Goal: Task Accomplishment & Management: Manage account settings

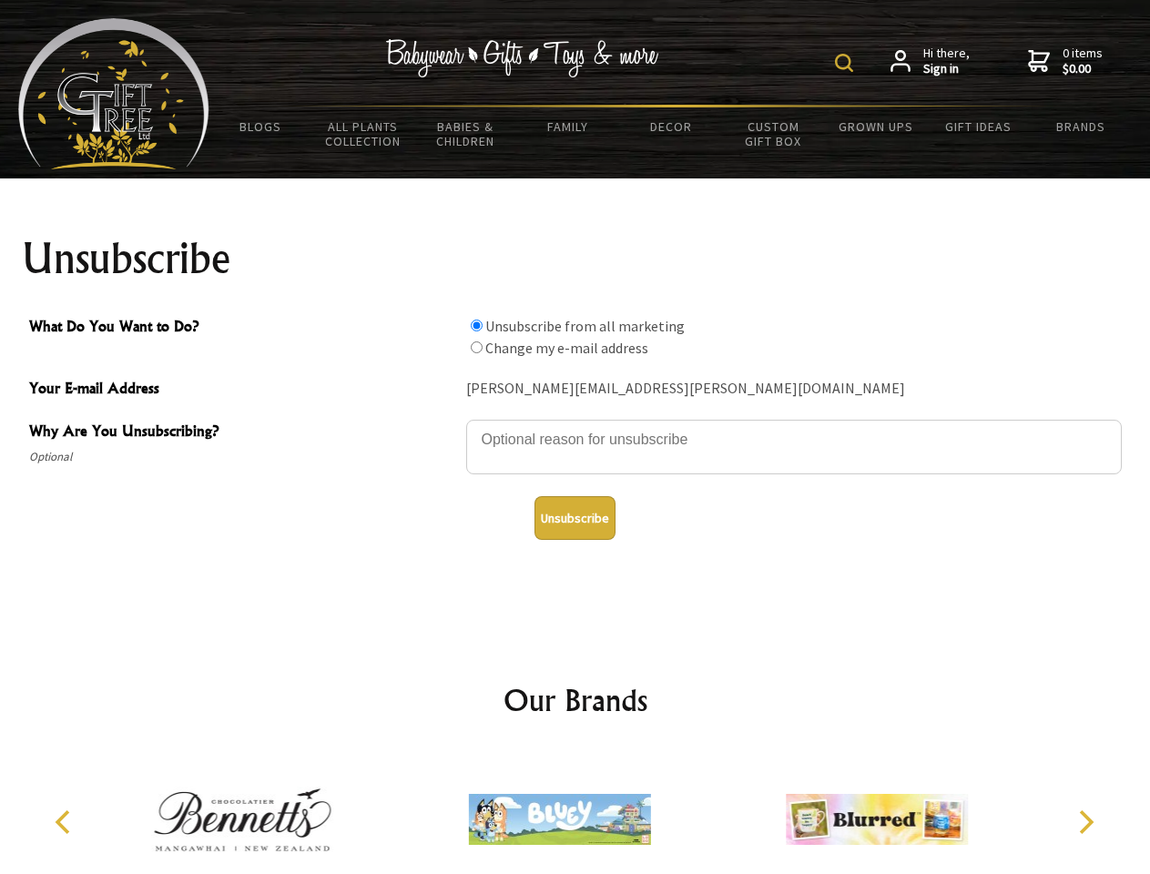
click at [847, 63] on img at bounding box center [844, 63] width 18 height 18
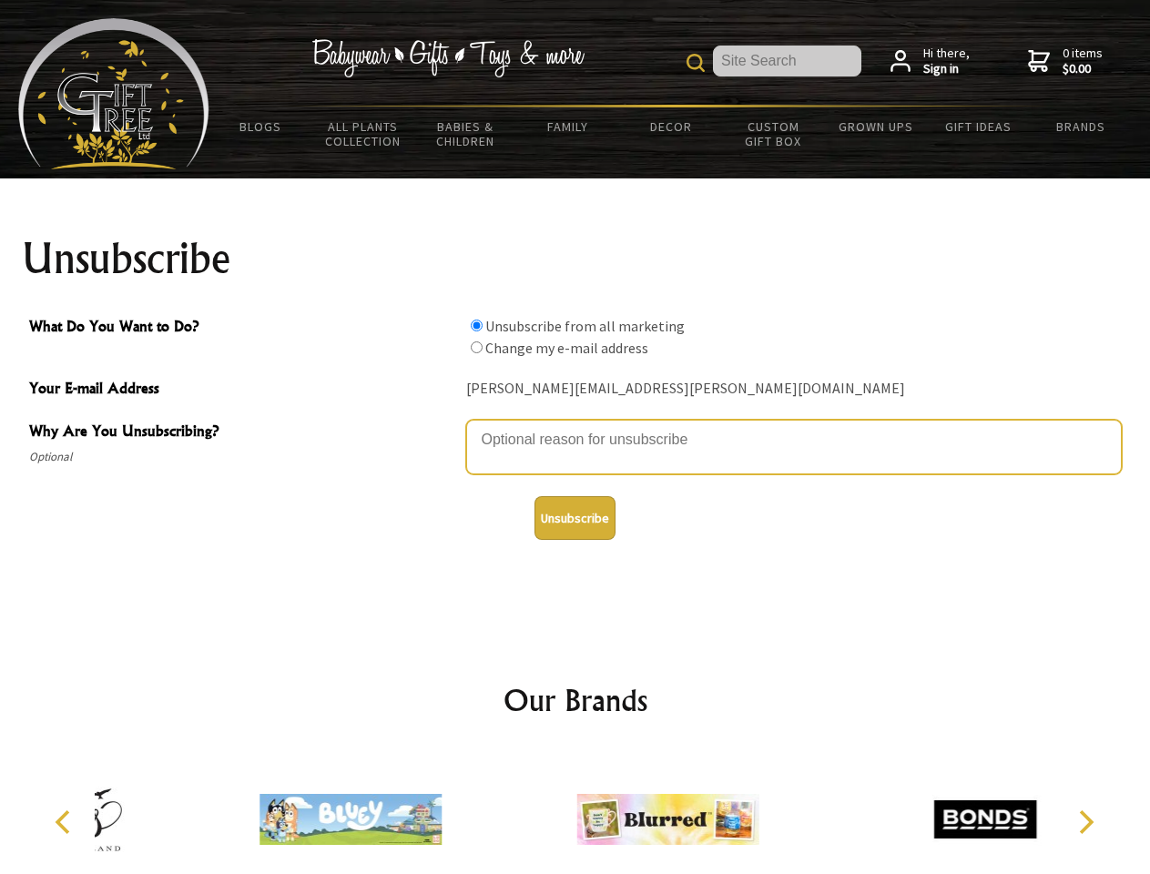
click at [575, 426] on textarea "Why Are You Unsubscribing?" at bounding box center [794, 447] width 656 height 55
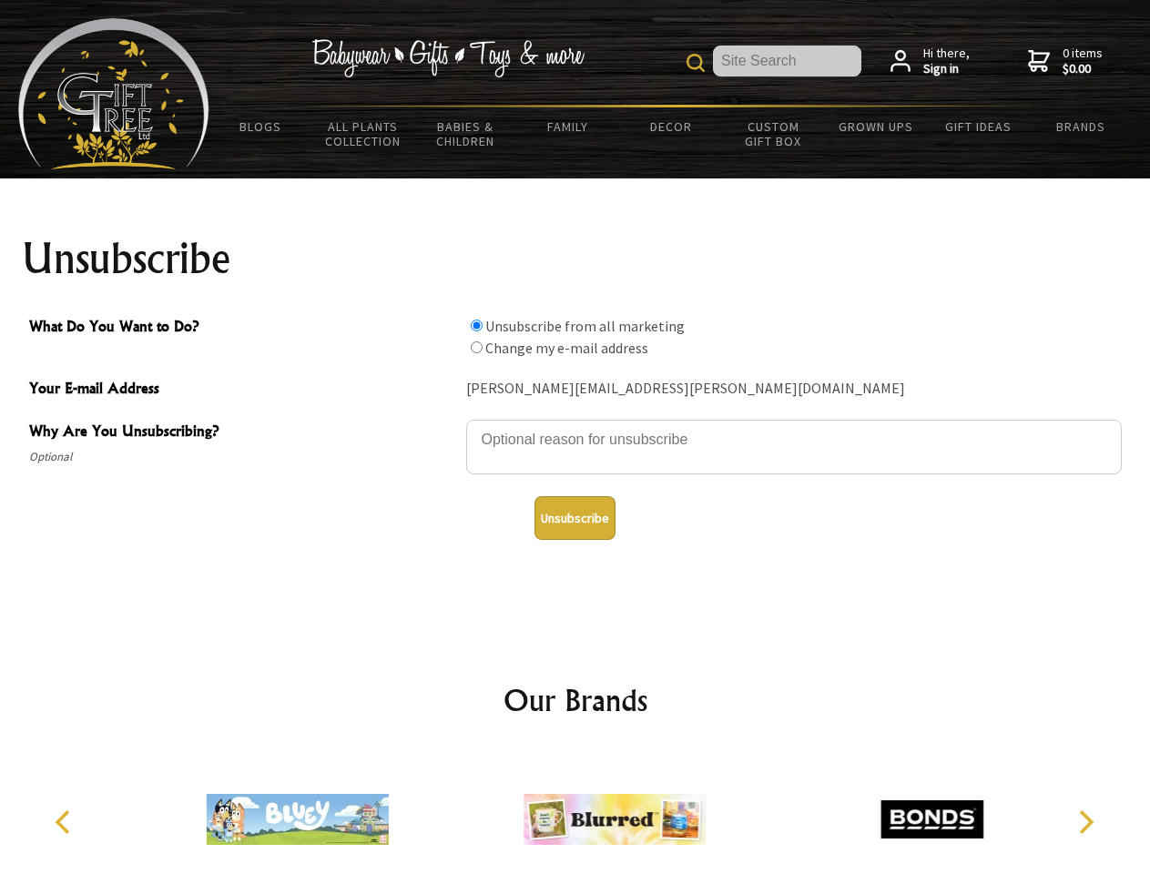
click at [476, 325] on input "What Do You Want to Do?" at bounding box center [477, 326] width 12 height 12
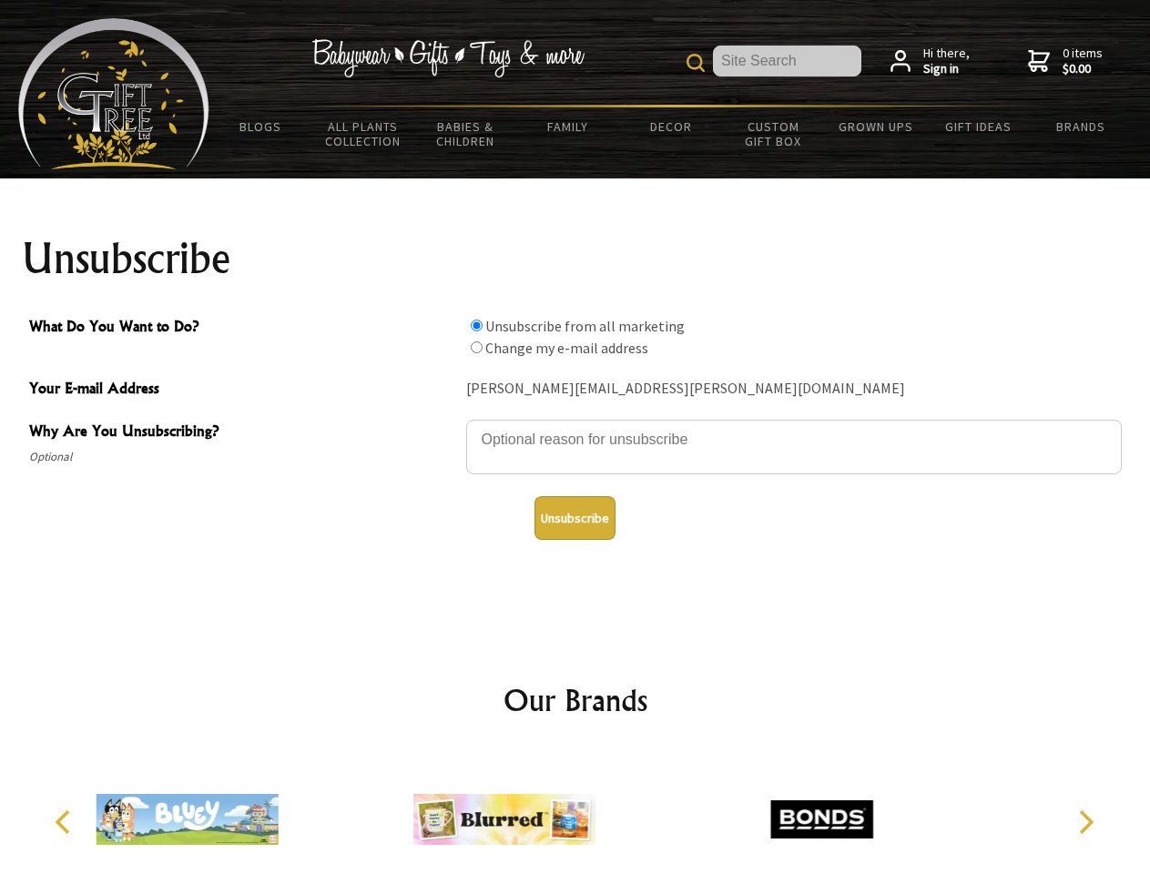
click at [476, 347] on input "What Do You Want to Do?" at bounding box center [477, 347] width 12 height 12
radio input "true"
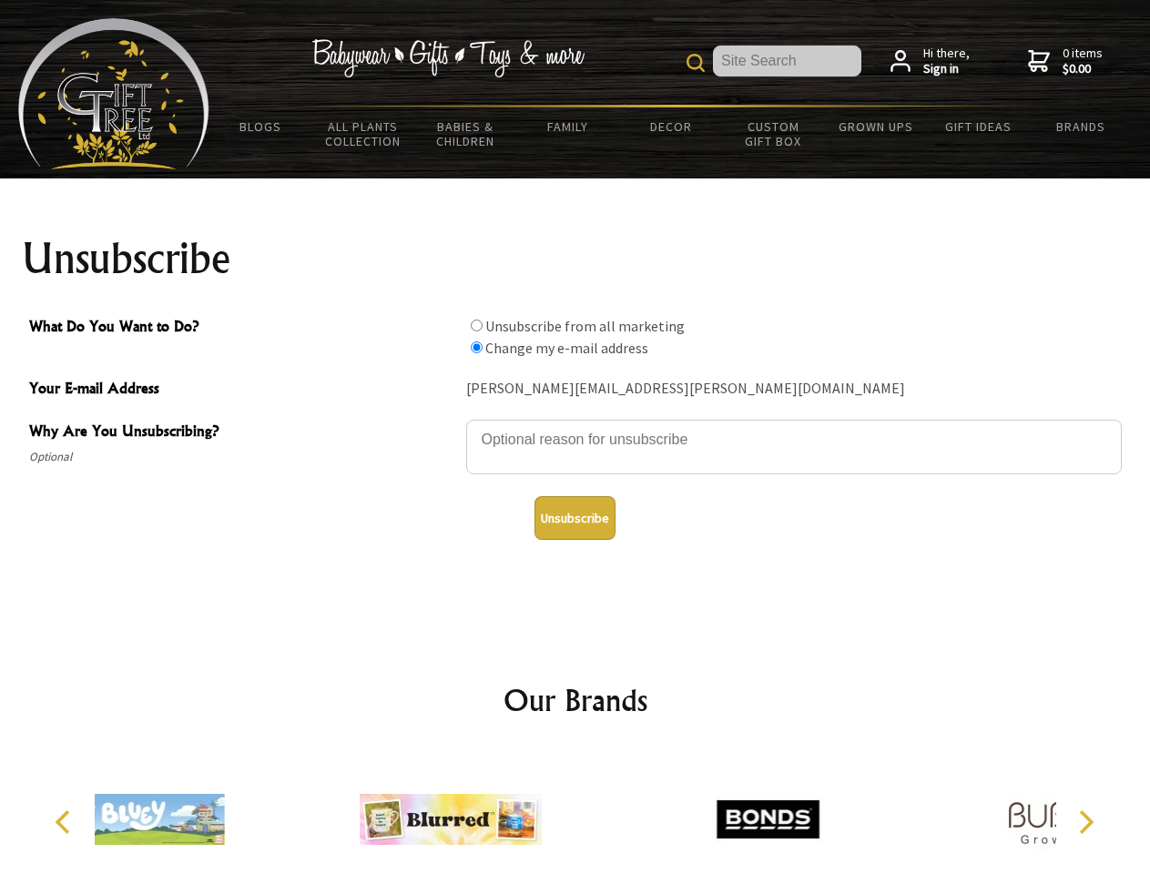
click at [574, 518] on button "Unsubscribe" at bounding box center [574, 518] width 81 height 44
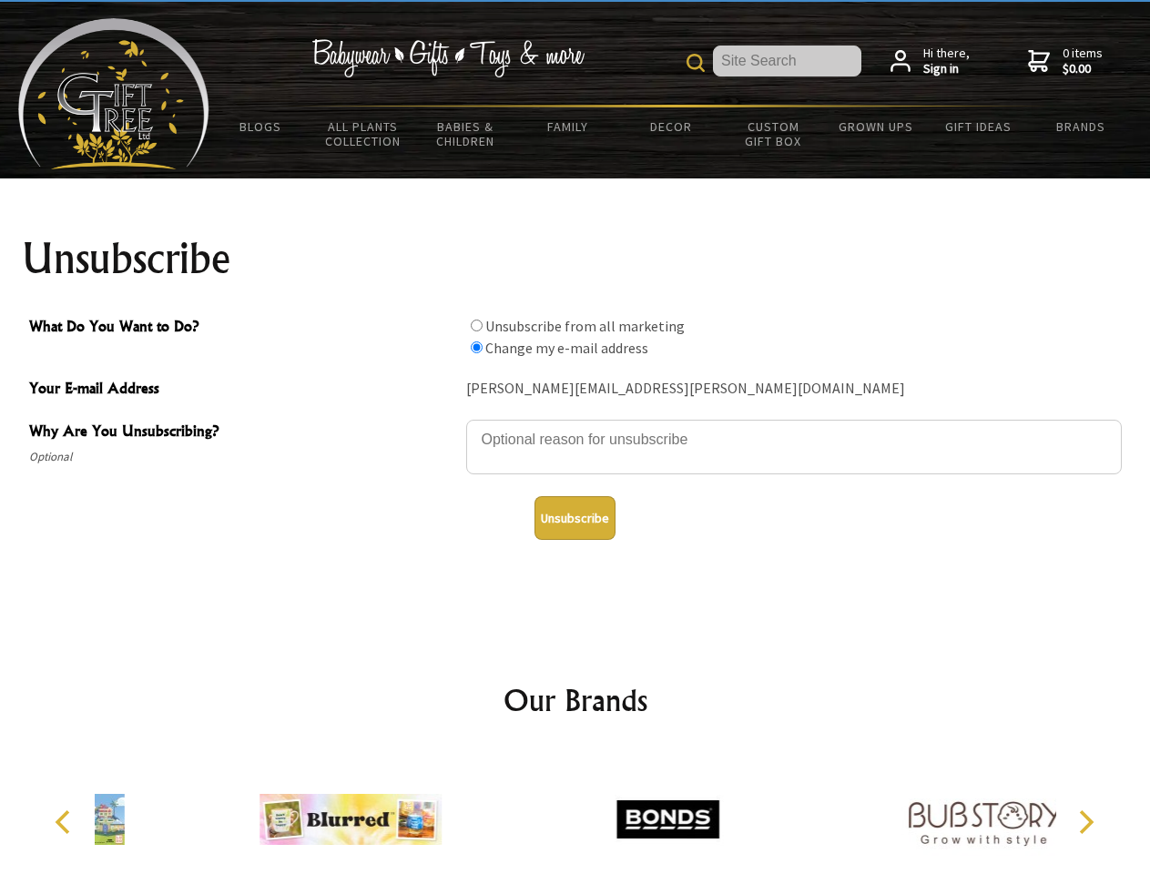
click at [66, 822] on icon "Previous" at bounding box center [65, 822] width 24 height 24
click at [1085, 822] on icon "Next" at bounding box center [1084, 822] width 24 height 24
